Goal: Task Accomplishment & Management: Manage account settings

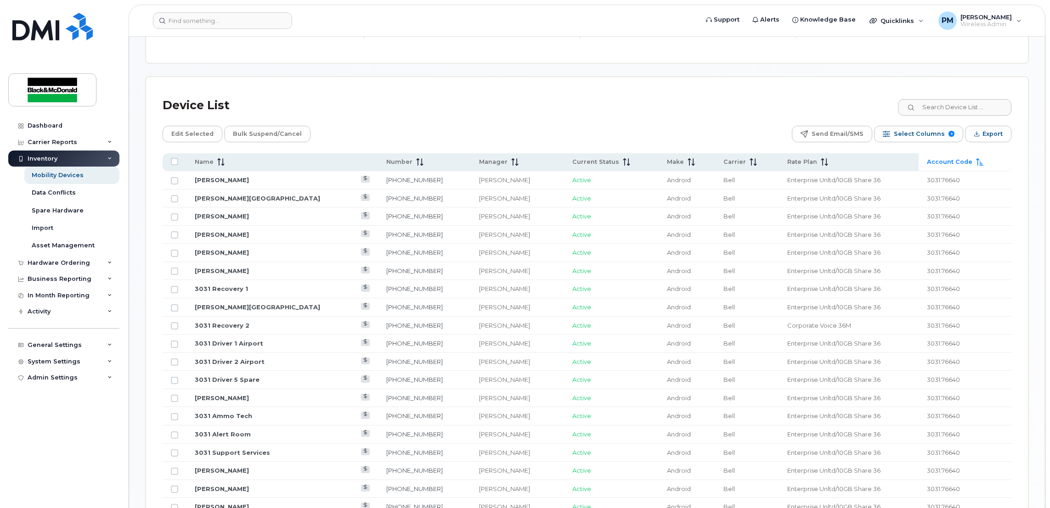
scroll to position [399, 0]
click at [59, 177] on div "Mobility Devices" at bounding box center [58, 175] width 52 height 8
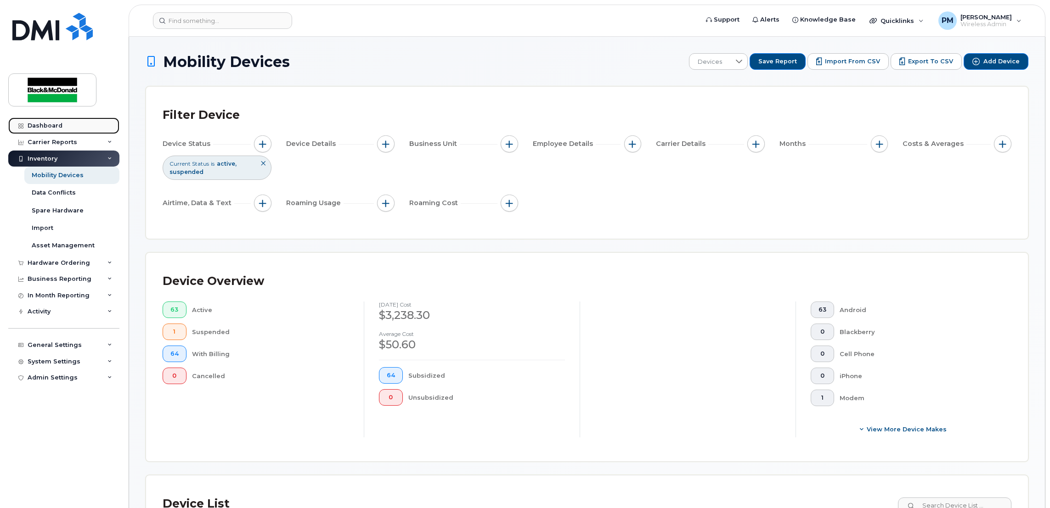
click at [49, 125] on div "Dashboard" at bounding box center [45, 125] width 35 height 7
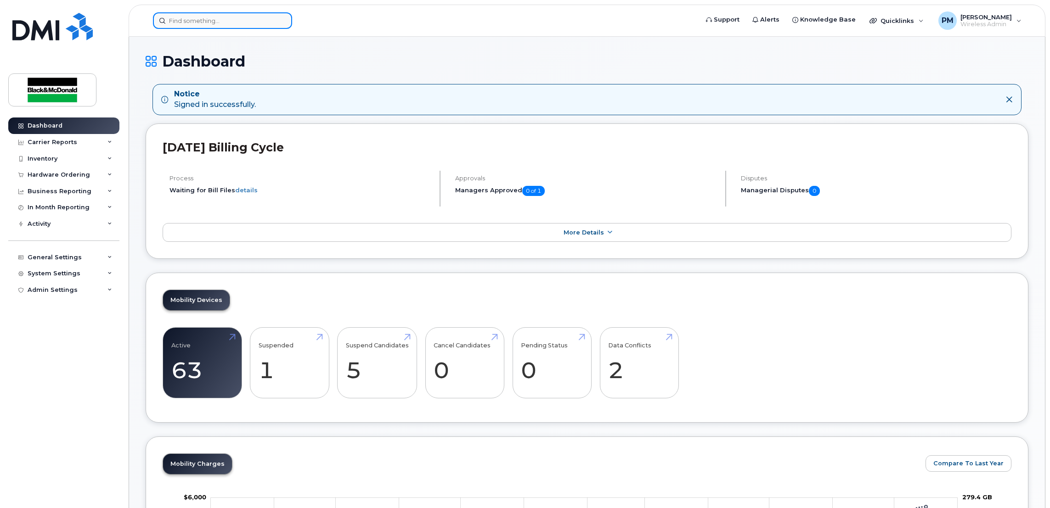
click at [208, 27] on input at bounding box center [222, 20] width 139 height 17
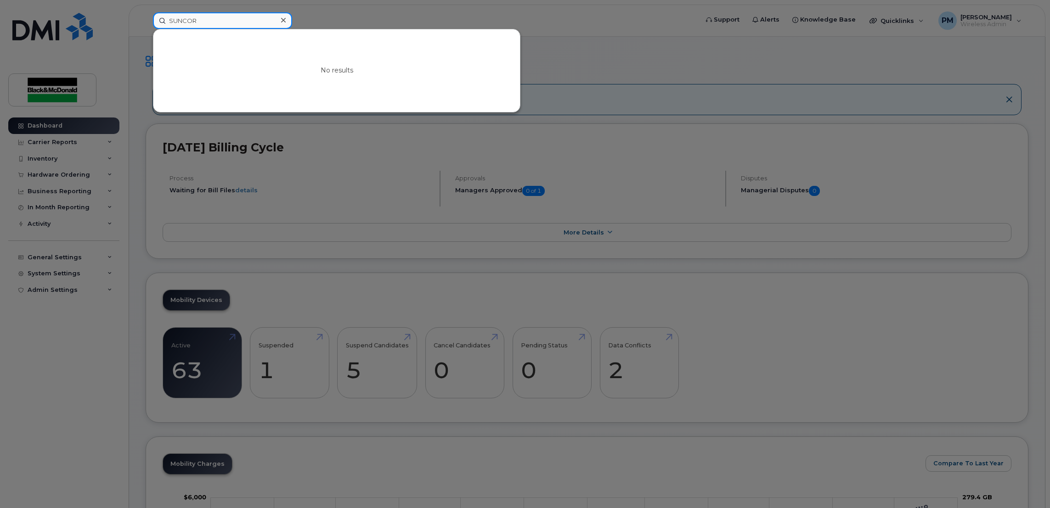
type input "Suncor"
click at [65, 160] on div at bounding box center [525, 254] width 1050 height 508
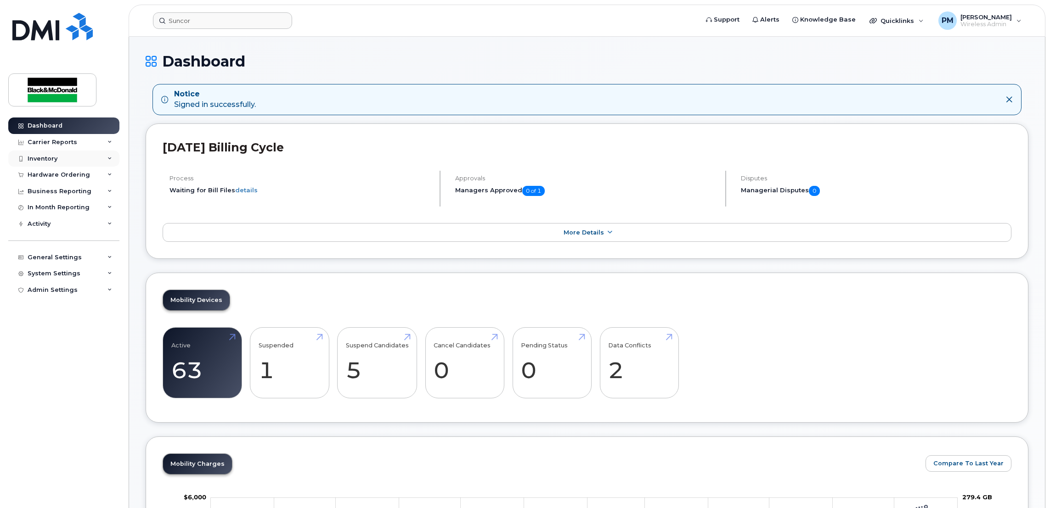
click at [65, 158] on div "Inventory" at bounding box center [63, 159] width 111 height 17
click at [69, 265] on div "Hardware Ordering" at bounding box center [59, 262] width 62 height 7
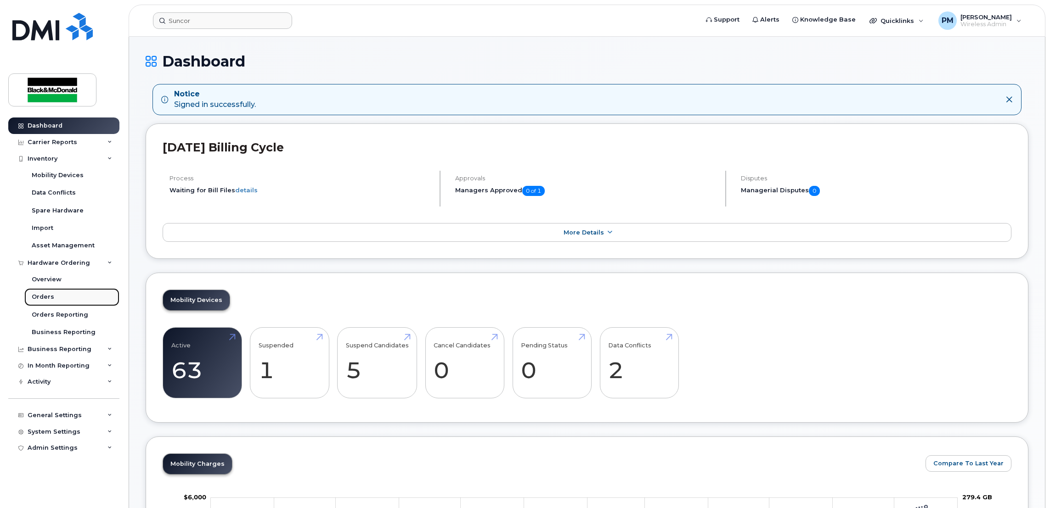
click at [49, 294] on div "Orders" at bounding box center [43, 297] width 23 height 8
